Goal: Task Accomplishment & Management: Complete application form

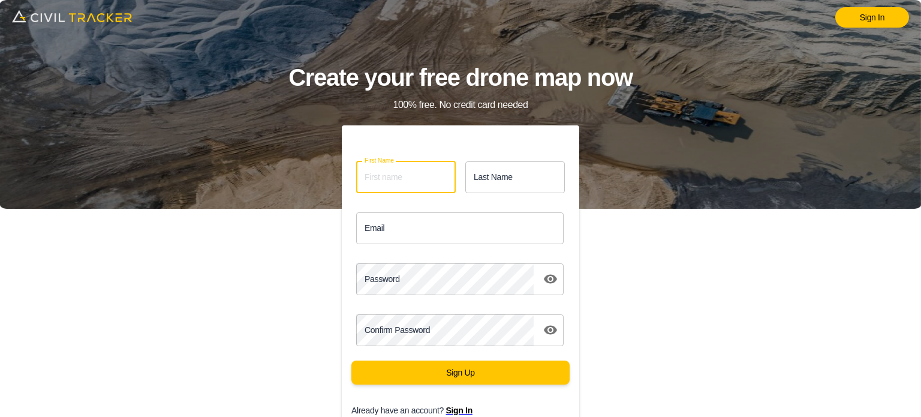
drag, startPoint x: 407, startPoint y: 170, endPoint x: 410, endPoint y: 176, distance: 7.2
click at [407, 170] on input "First Name" at bounding box center [406, 177] width 100 height 32
type input "[PERSON_NAME]"
type input "Blackburne"
type input "[EMAIL_ADDRESS][DOMAIN_NAME]"
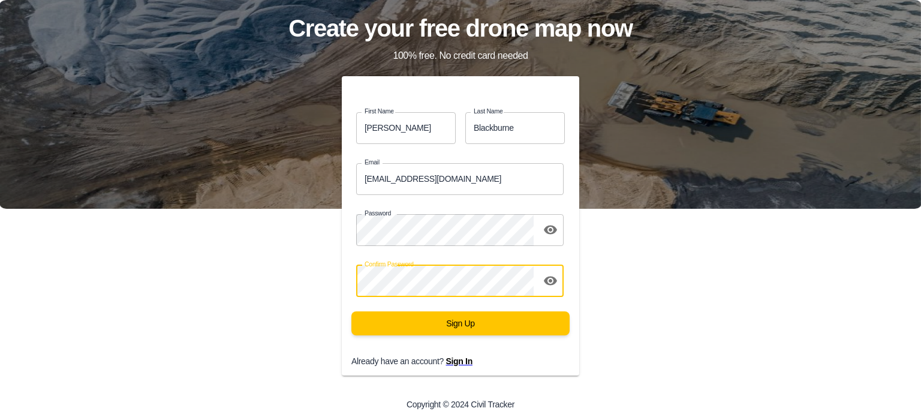
scroll to position [53, 0]
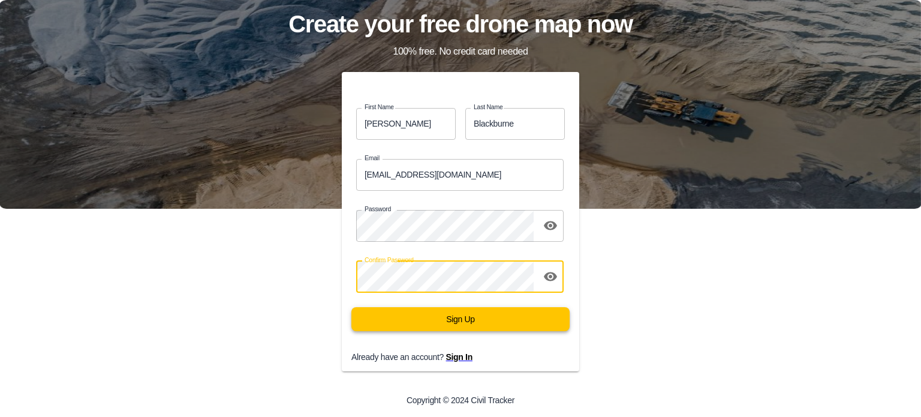
click at [430, 311] on button "Sign Up" at bounding box center [460, 319] width 218 height 24
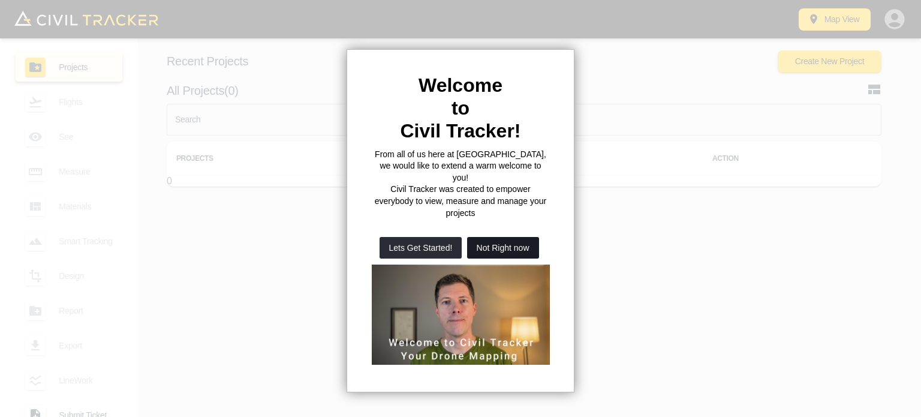
click at [490, 237] on button "Not Right now" at bounding box center [503, 248] width 72 height 22
